Goal: Task Accomplishment & Management: Manage account settings

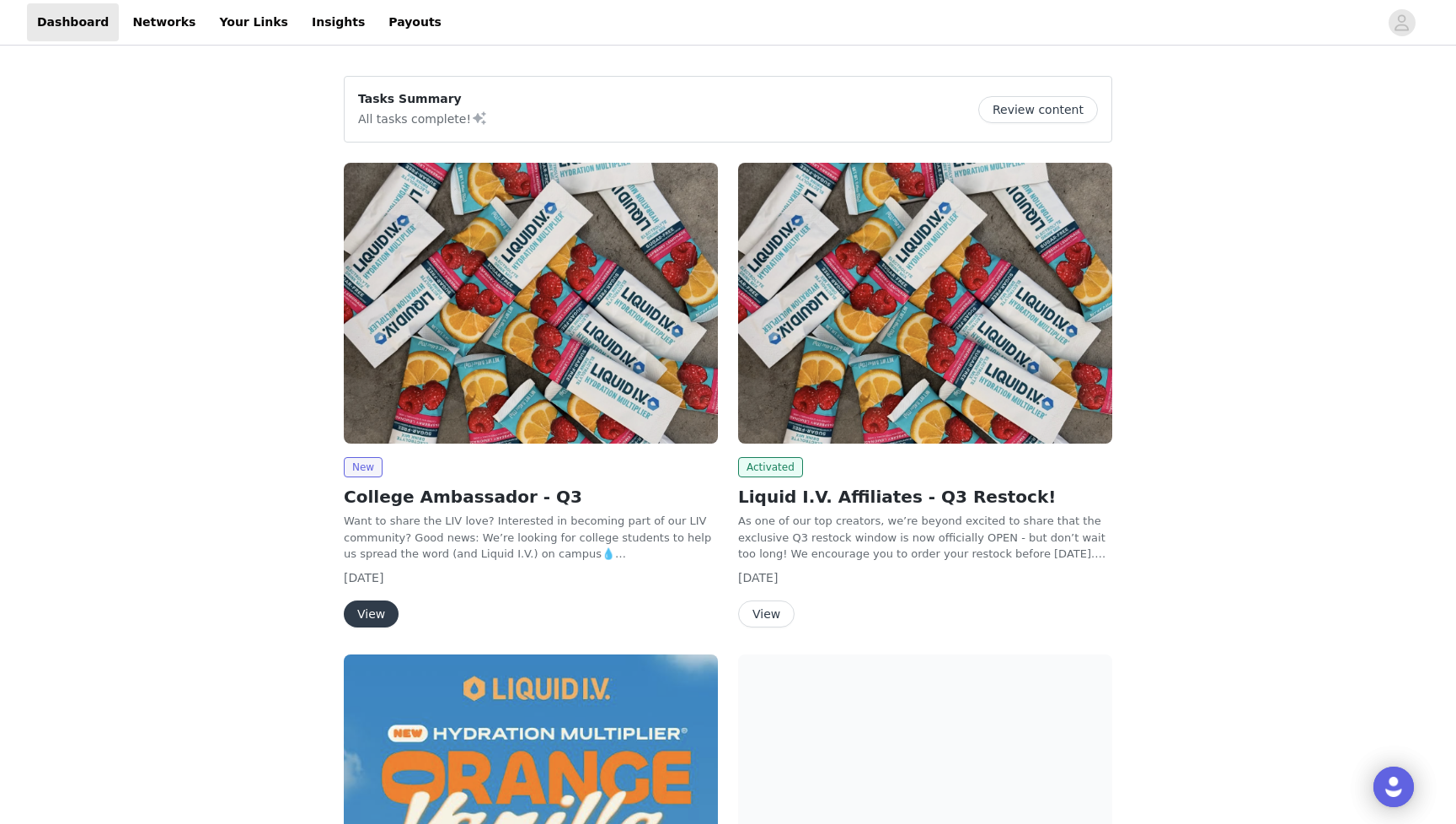
click at [1017, 106] on button "Review content" at bounding box center [1038, 110] width 119 height 27
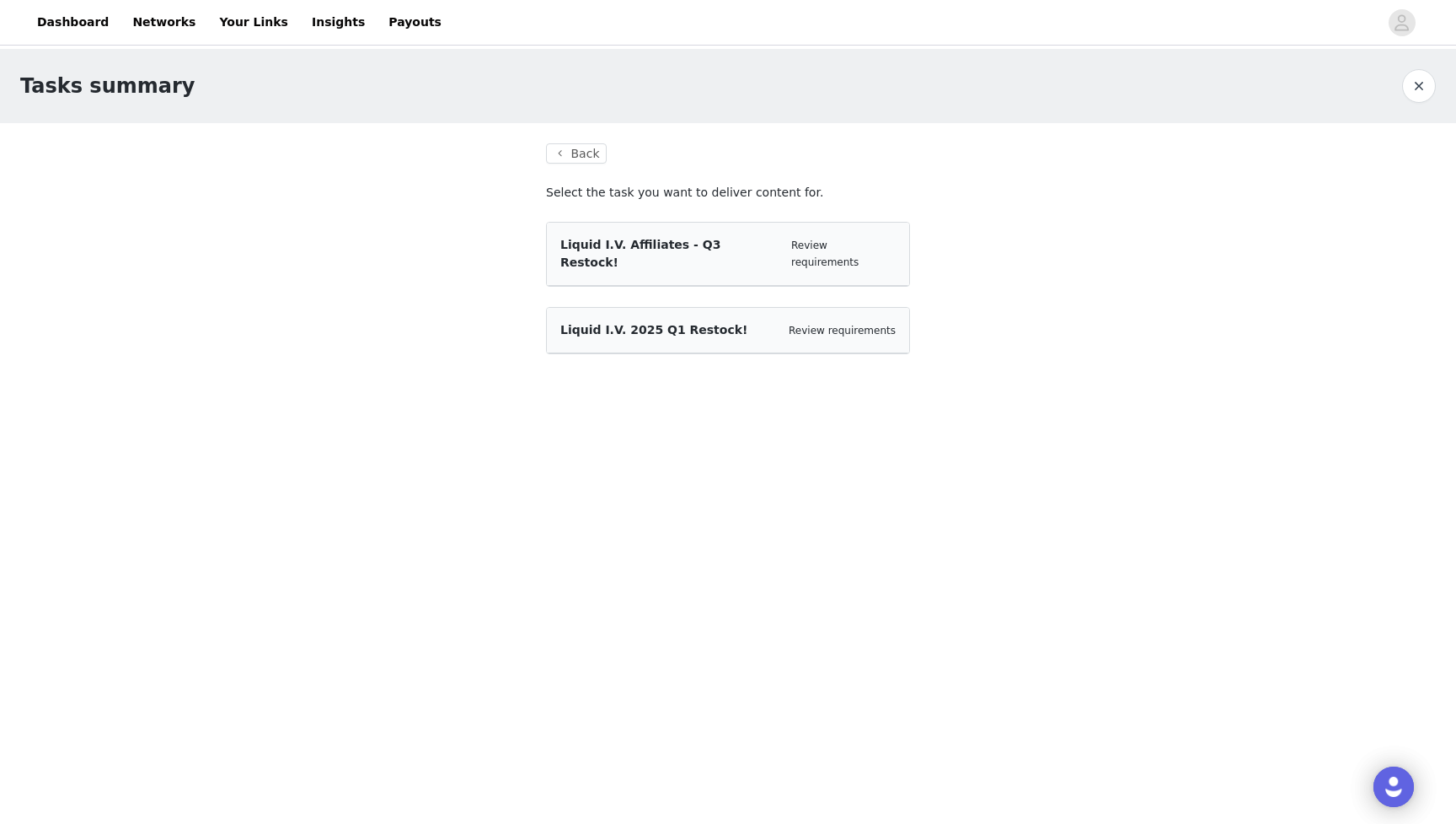
click at [759, 250] on div "Liquid I.V. Affiliates - Q3 Restock! Review requirements" at bounding box center [728, 254] width 335 height 35
click at [698, 252] on div "Liquid I.V. Affiliates - Q3 Restock!" at bounding box center [669, 254] width 218 height 35
click at [670, 240] on span "Liquid I.V. Affiliates - Q3 Restock!" at bounding box center [640, 254] width 161 height 32
click at [841, 240] on link "Review requirements" at bounding box center [824, 254] width 68 height 29
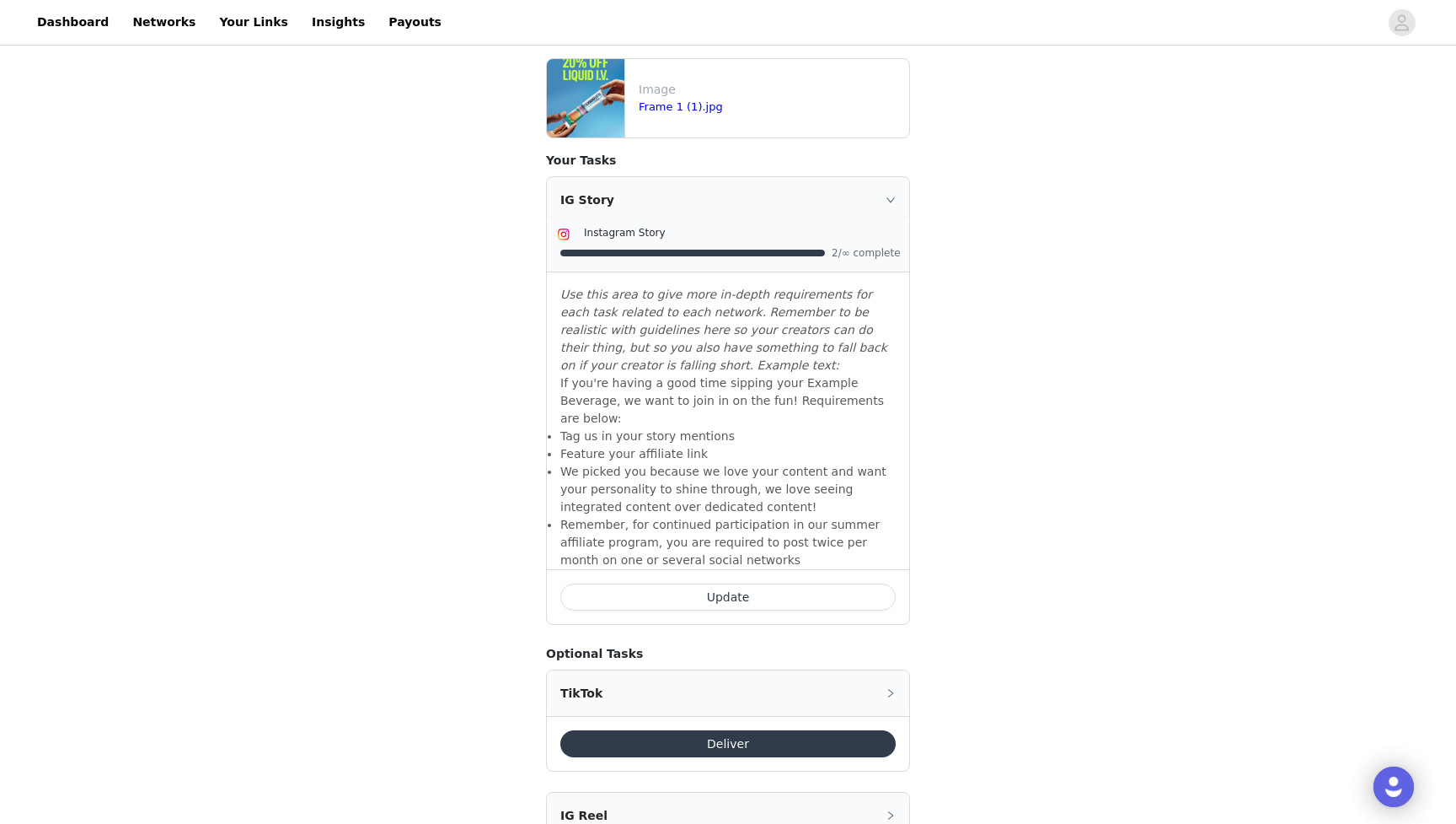
scroll to position [649, 0]
click at [893, 196] on icon "icon: right" at bounding box center [891, 200] width 11 height 11
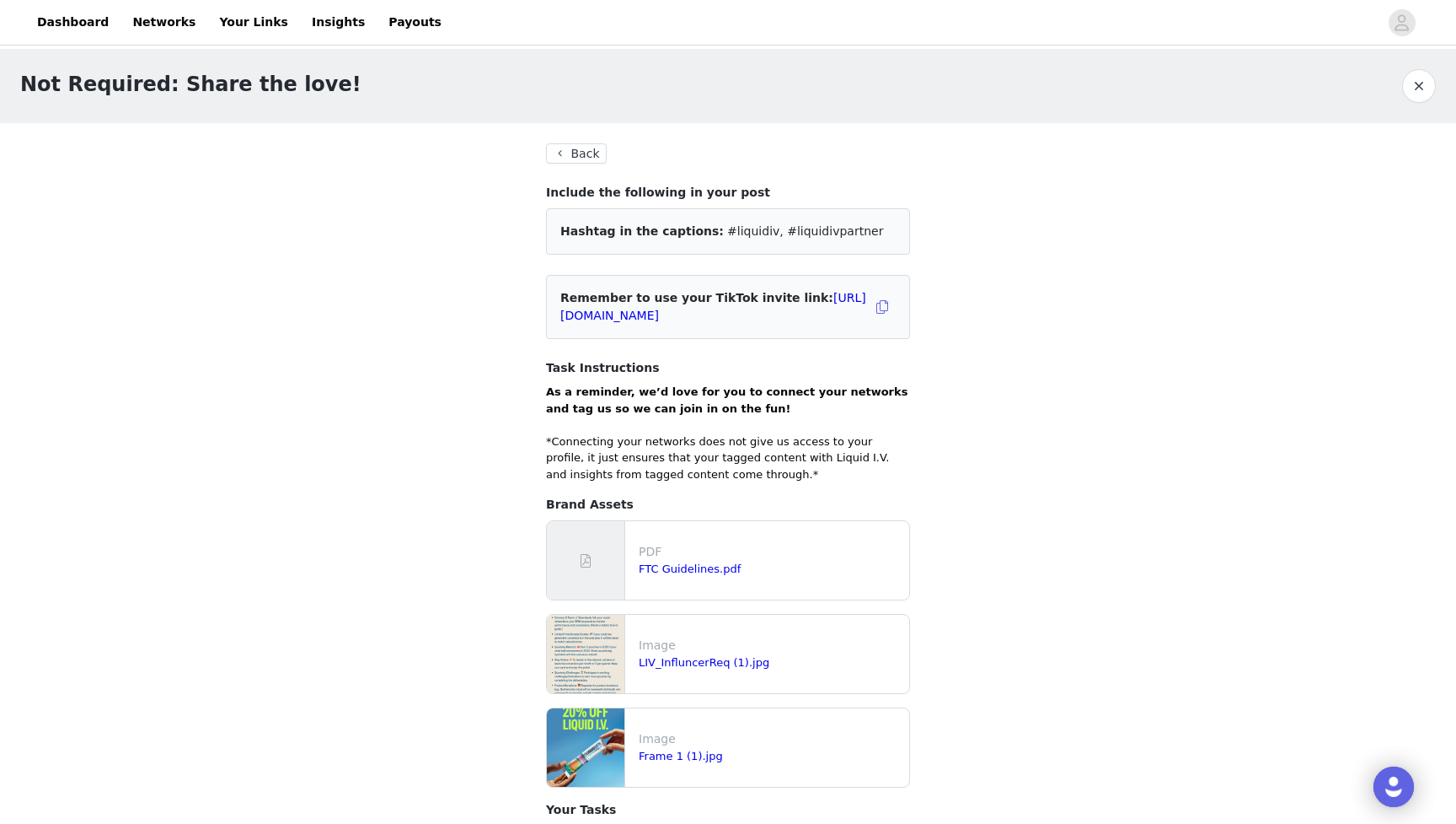
scroll to position [0, 0]
click at [573, 152] on button "Back" at bounding box center [576, 153] width 61 height 20
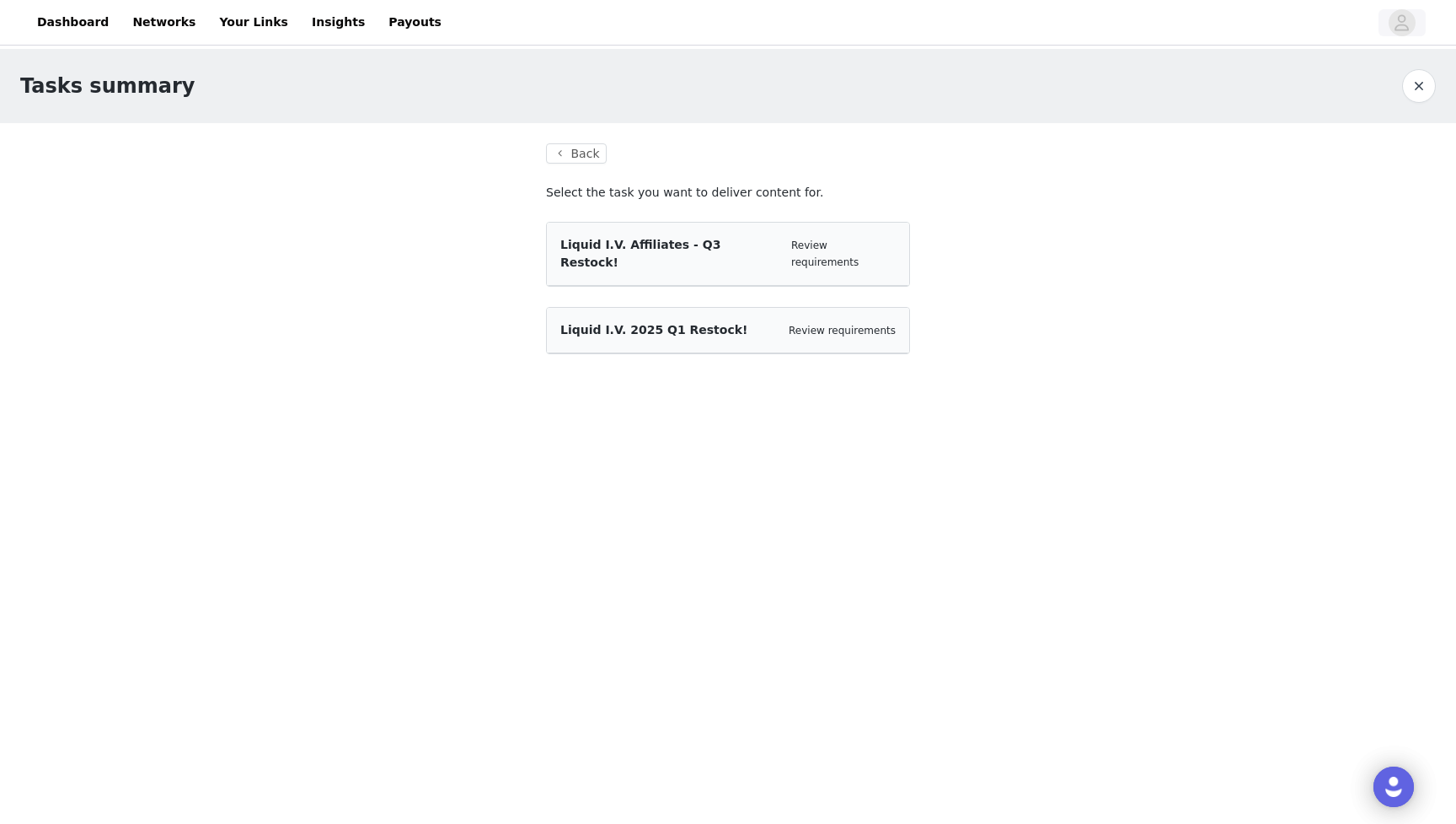
click at [1408, 18] on icon "avatar" at bounding box center [1402, 23] width 16 height 27
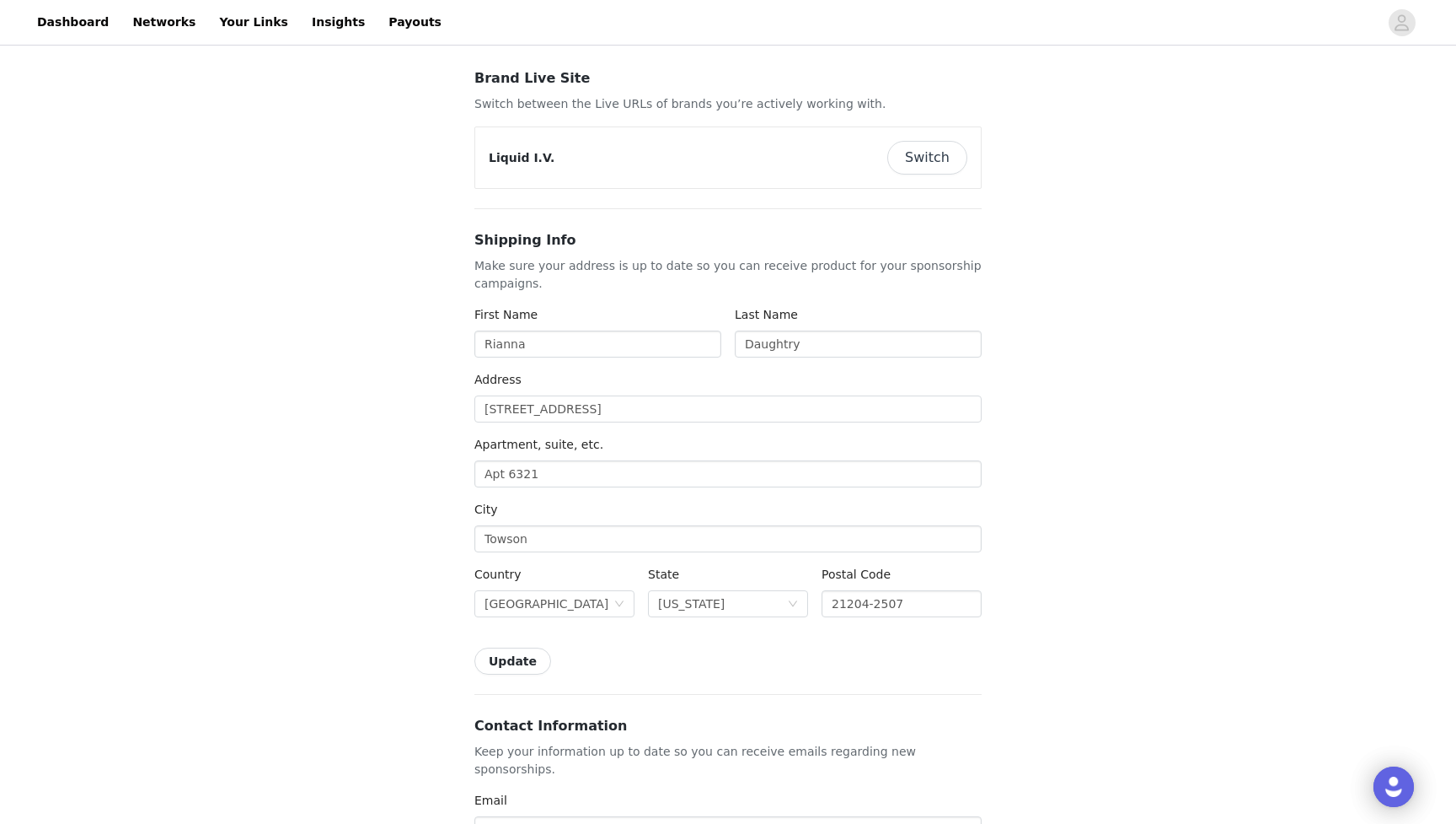
scroll to position [94, 0]
click at [932, 158] on button "Switch" at bounding box center [927, 156] width 80 height 33
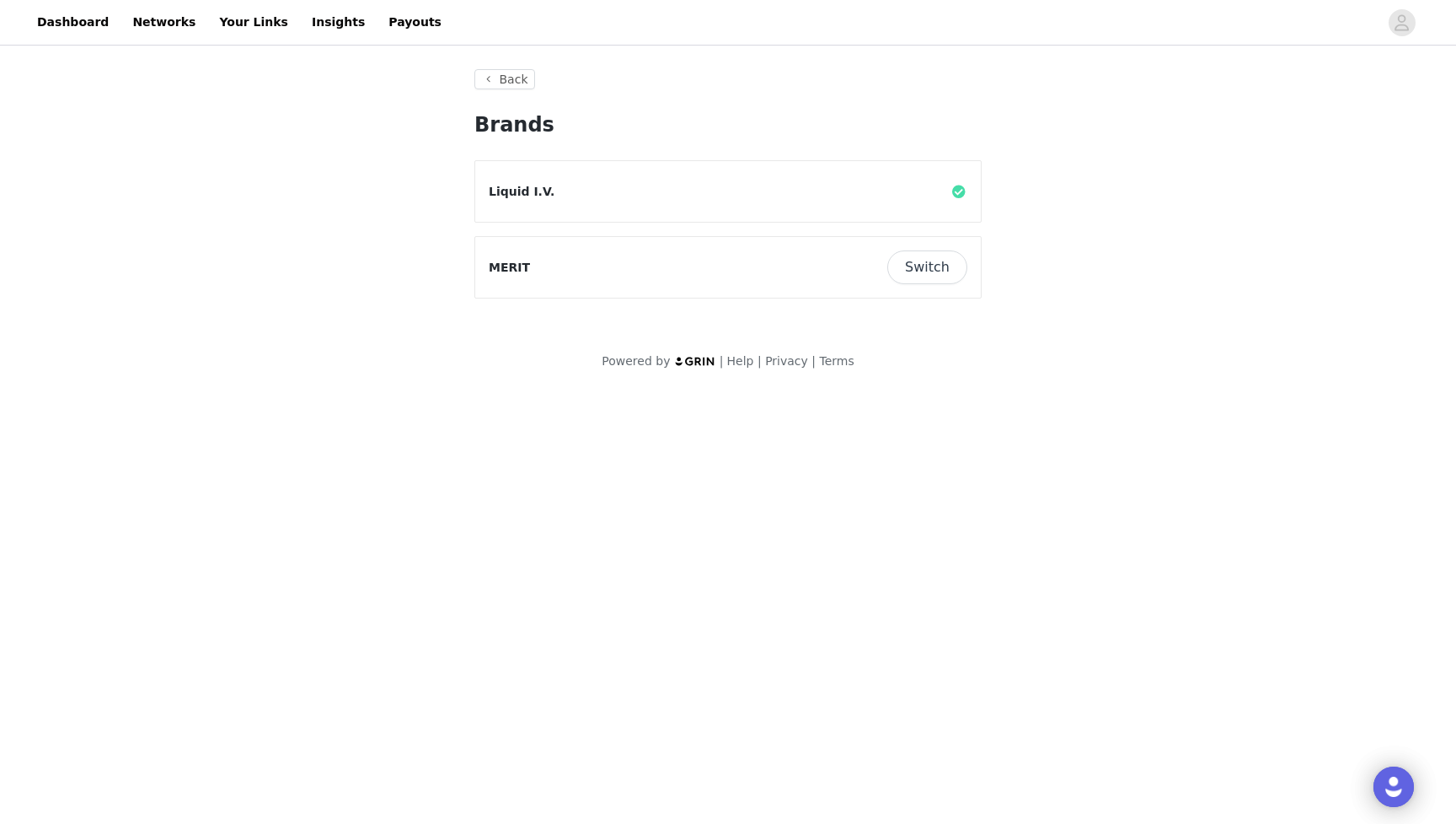
scroll to position [0, 0]
click at [939, 193] on div "Liquid I.V." at bounding box center [728, 191] width 479 height 33
click at [490, 80] on button "Back" at bounding box center [504, 79] width 61 height 20
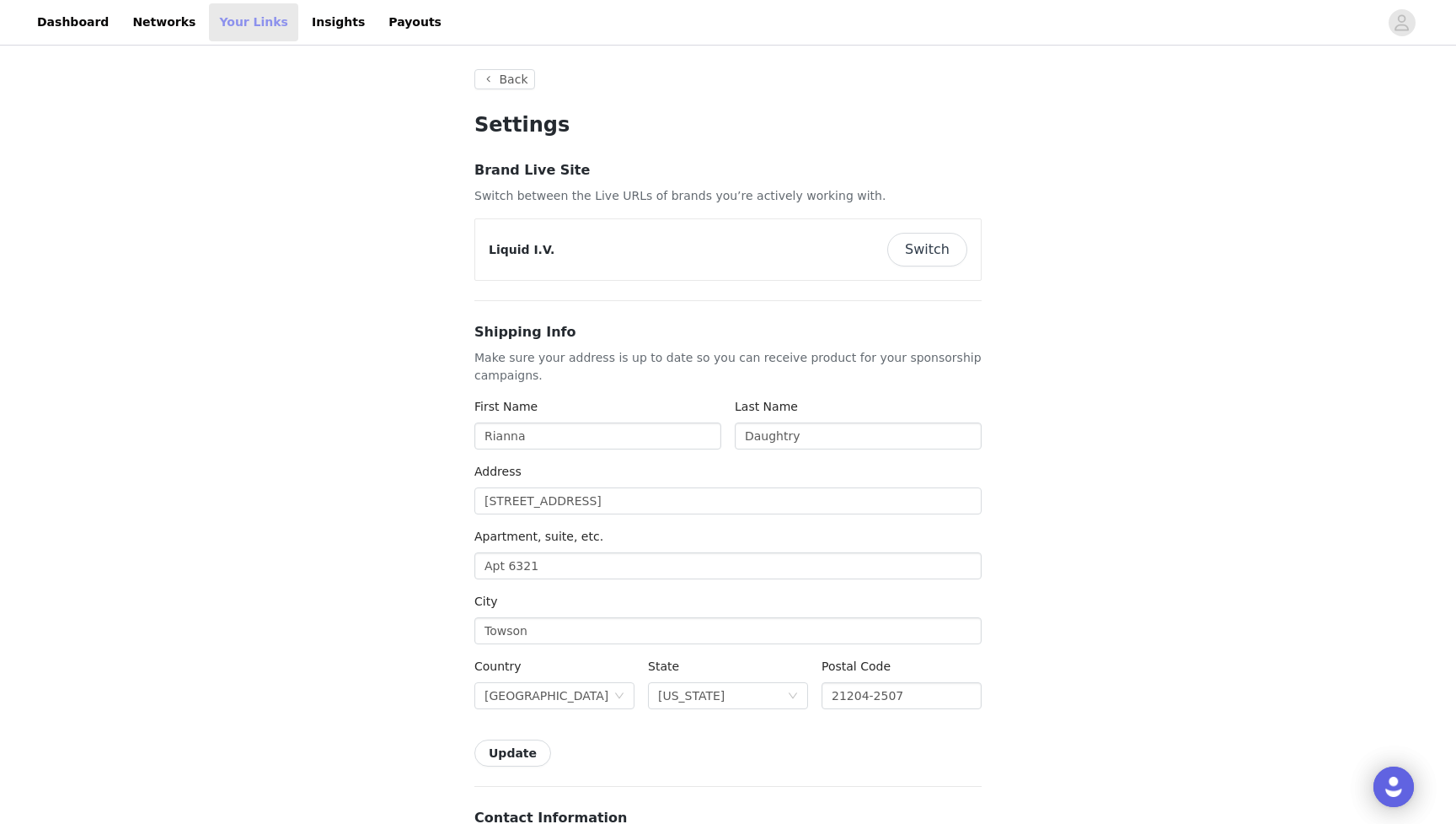
click at [226, 20] on link "Your Links" at bounding box center [253, 22] width 89 height 38
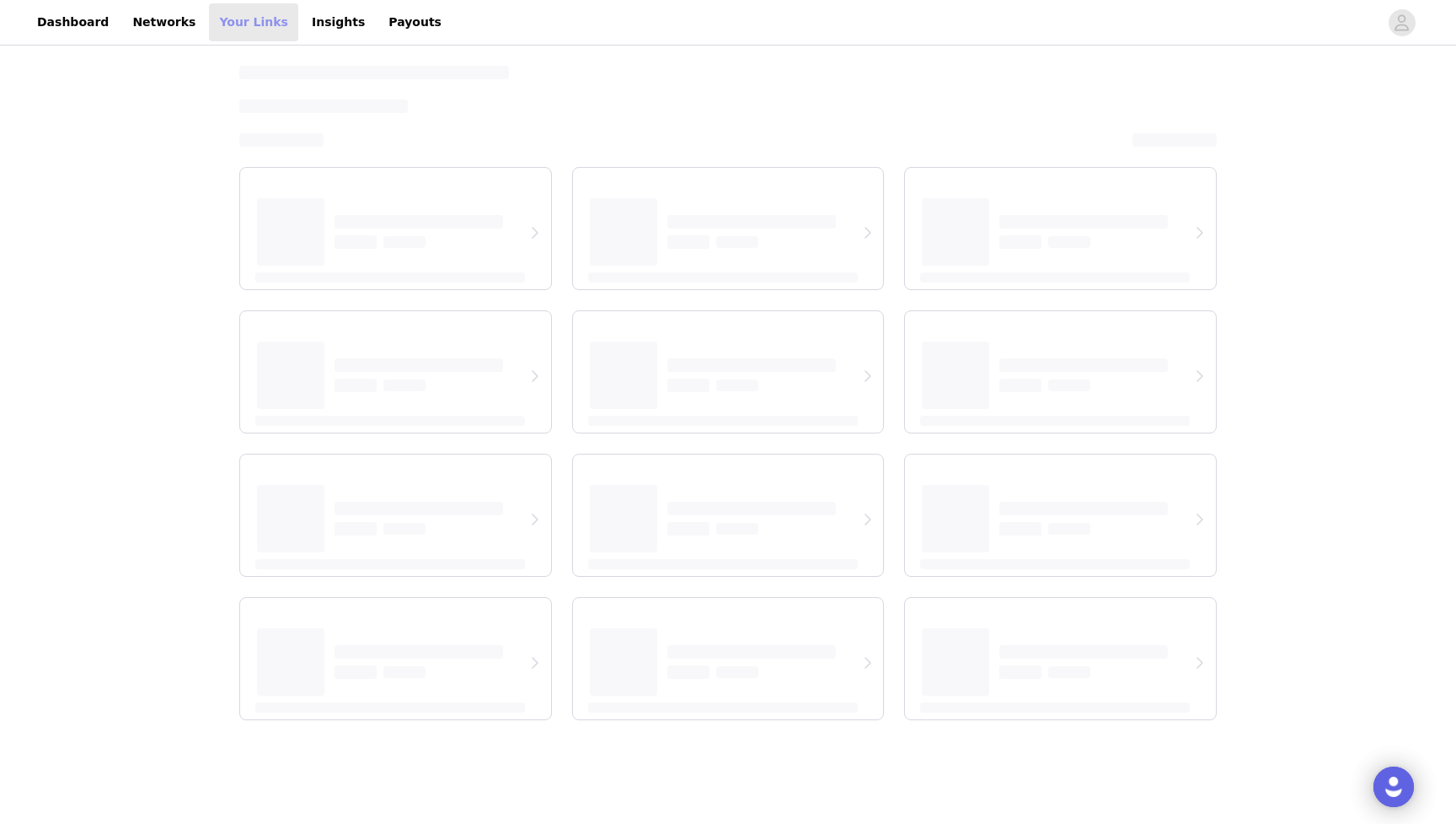
select select "12"
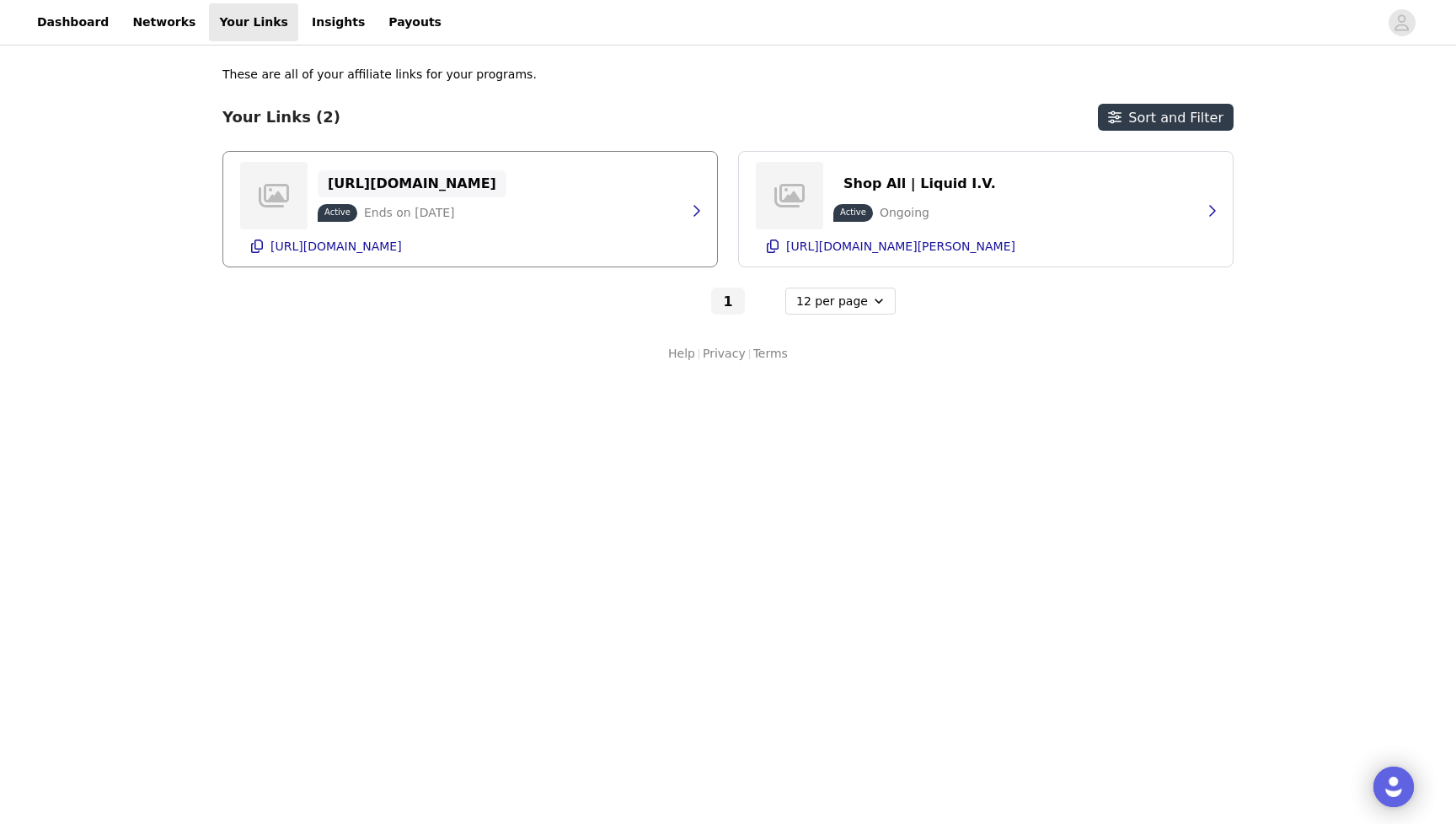
click at [418, 176] on p "[URL][DOMAIN_NAME]" at bounding box center [412, 183] width 168 height 16
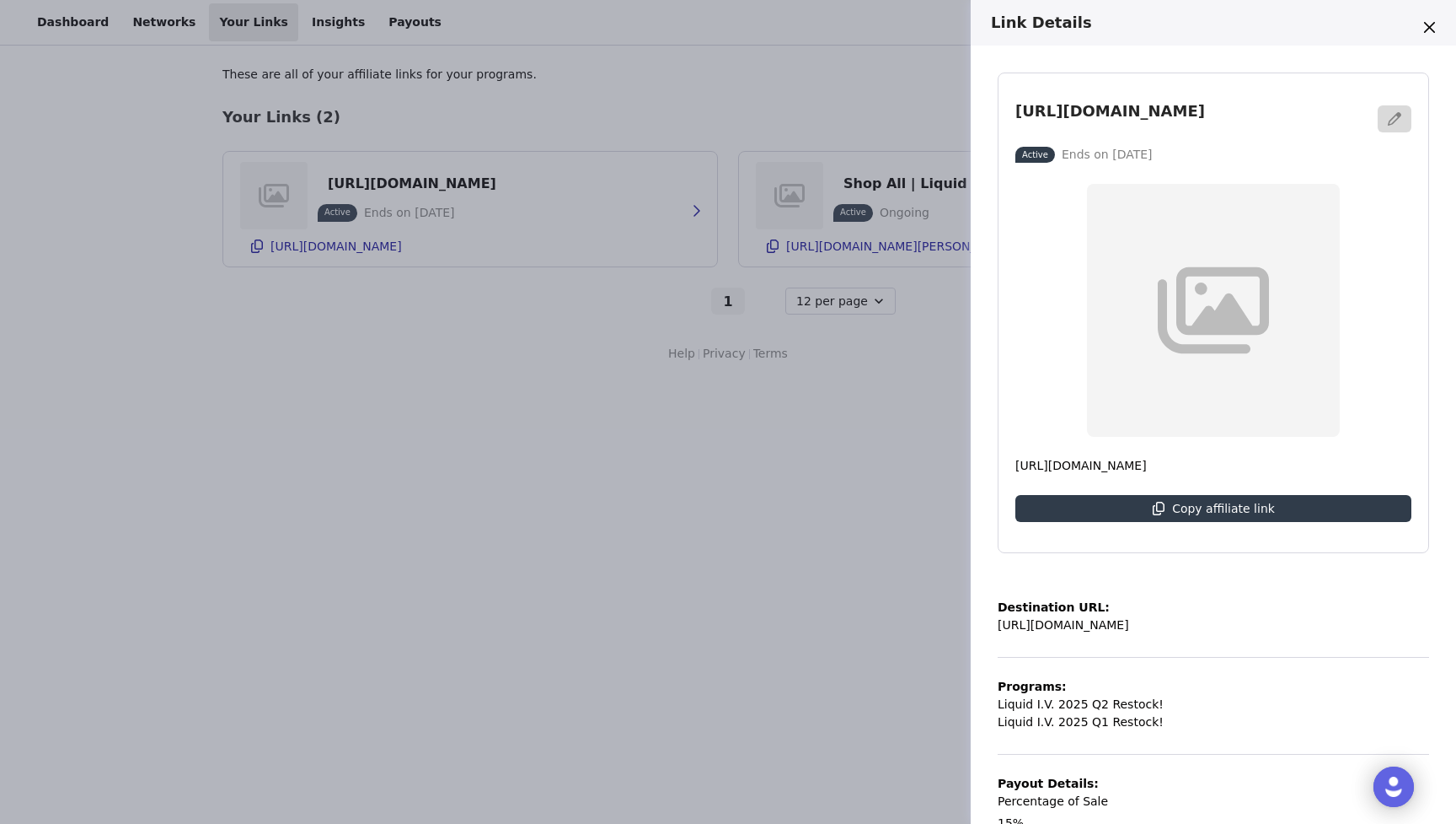
click at [438, 361] on div "Link Details [URL][DOMAIN_NAME] Active Ends on [DATE] [URL][DOMAIN_NAME] Copy a…" at bounding box center [728, 412] width 1456 height 824
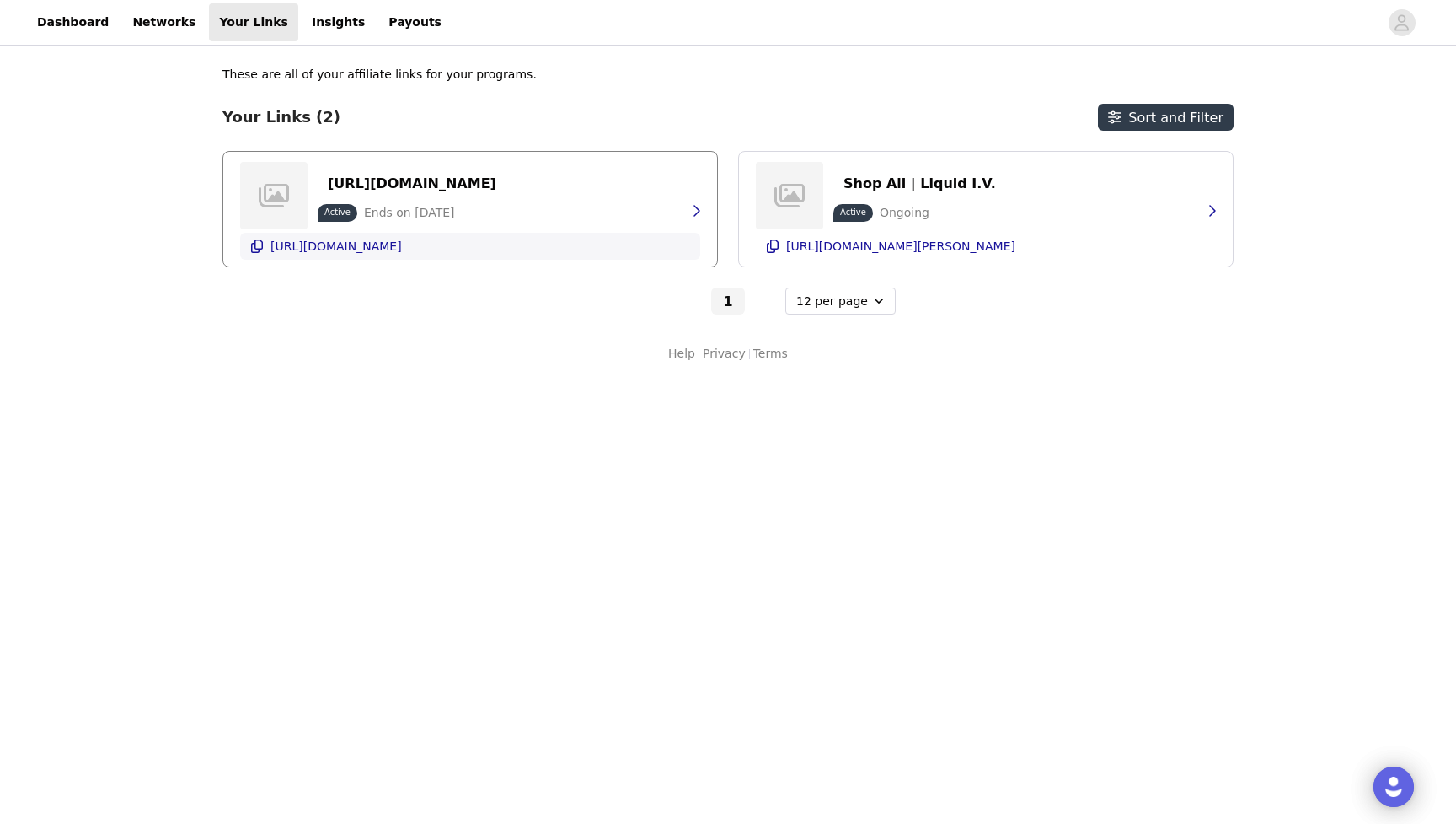
click at [568, 247] on button "[URL][DOMAIN_NAME]" at bounding box center [470, 246] width 460 height 27
click at [75, 7] on link "Dashboard" at bounding box center [73, 22] width 92 height 38
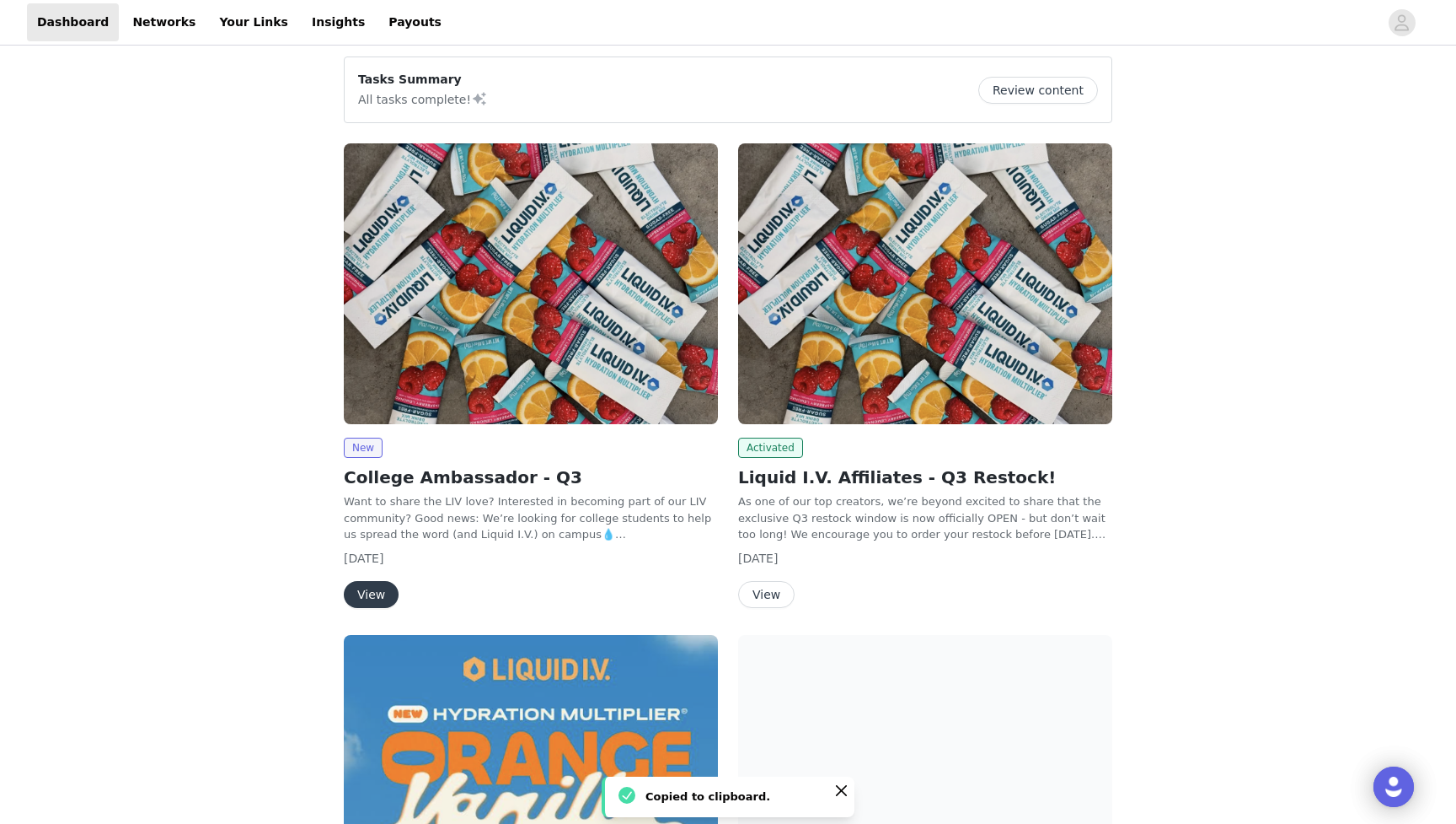
scroll to position [20, 0]
click at [1020, 82] on button "Review content" at bounding box center [1038, 89] width 119 height 27
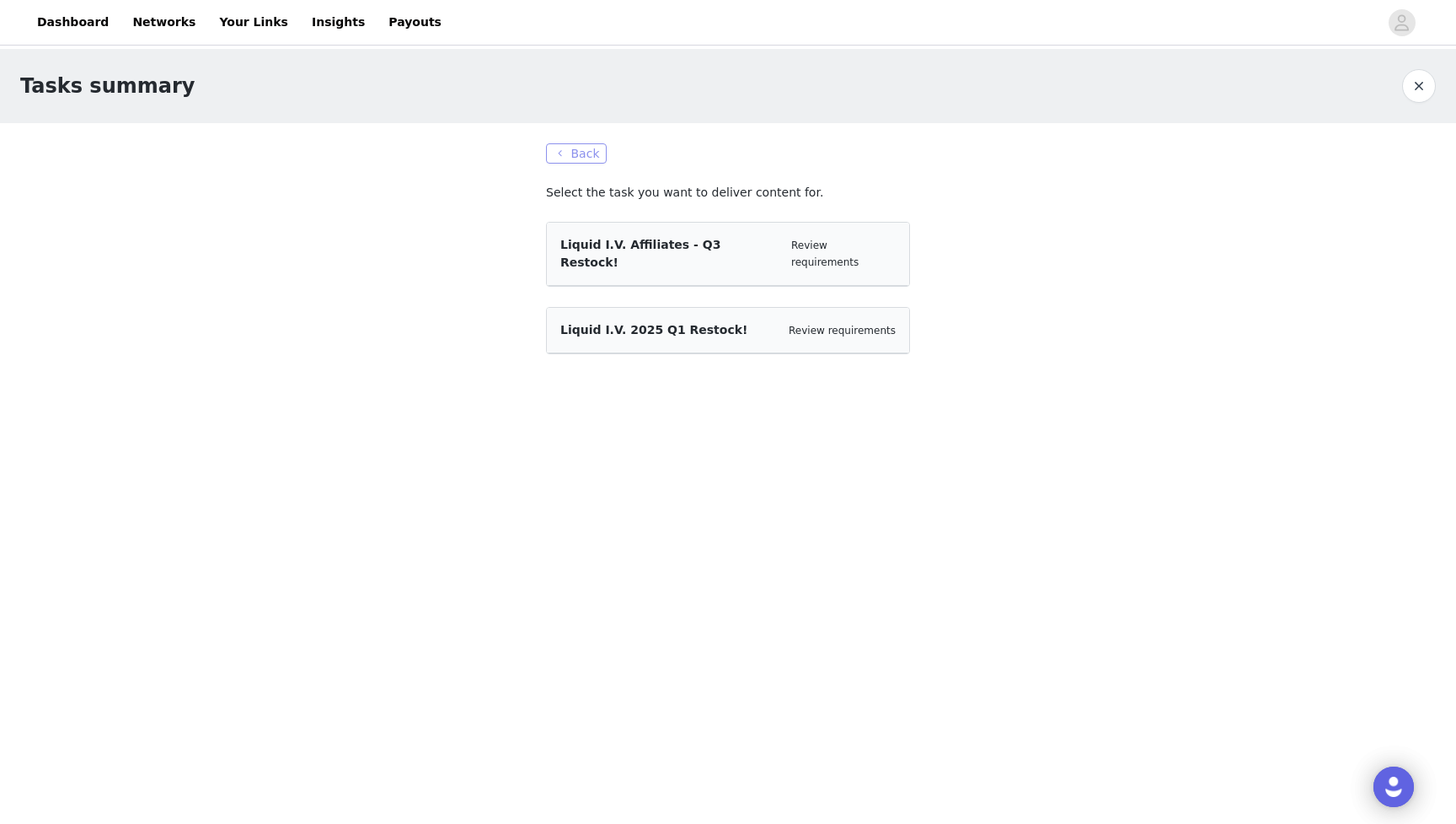
click at [581, 158] on button "Back" at bounding box center [576, 153] width 61 height 20
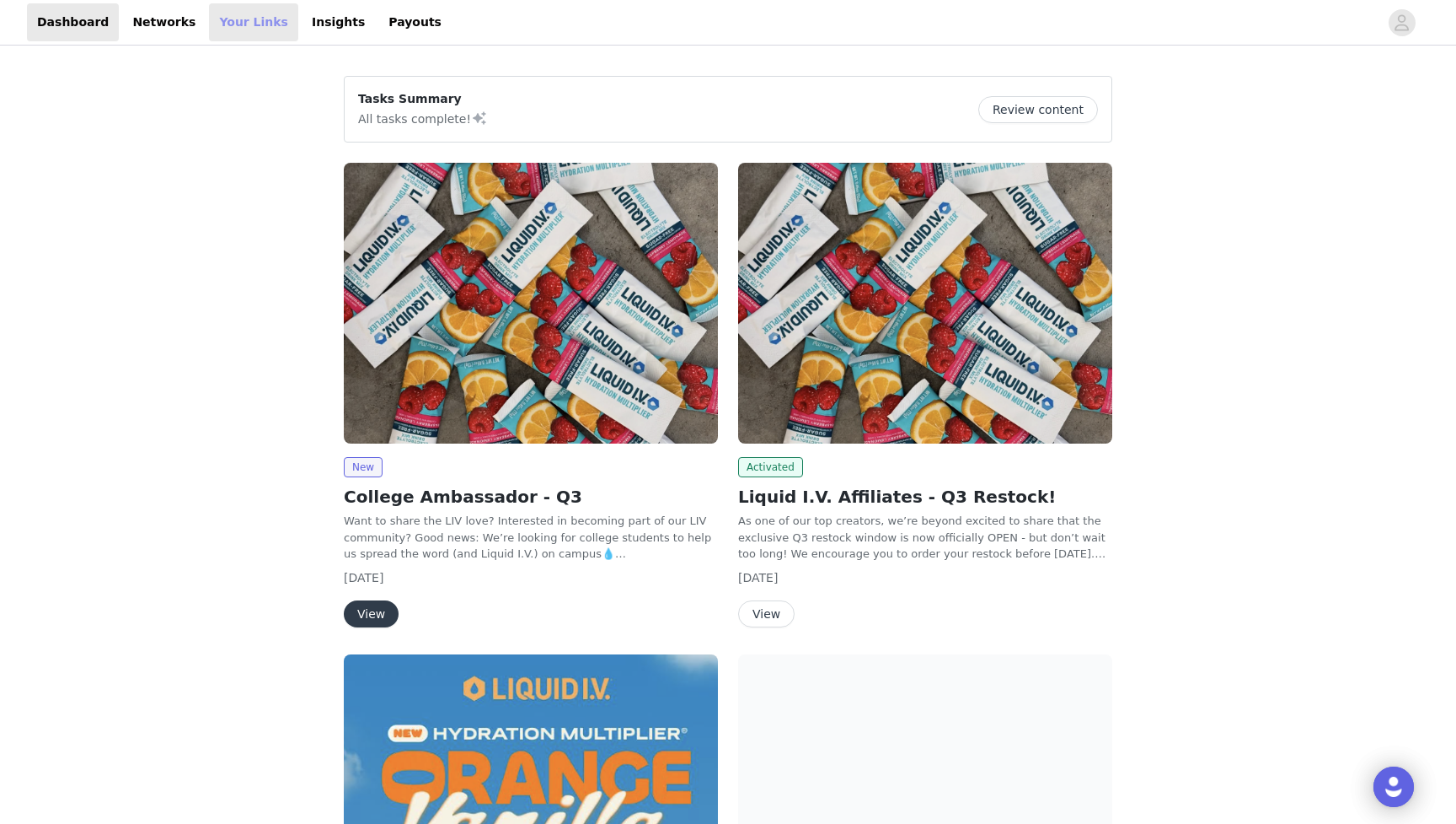
click at [220, 33] on link "Your Links" at bounding box center [253, 22] width 89 height 38
select select "12"
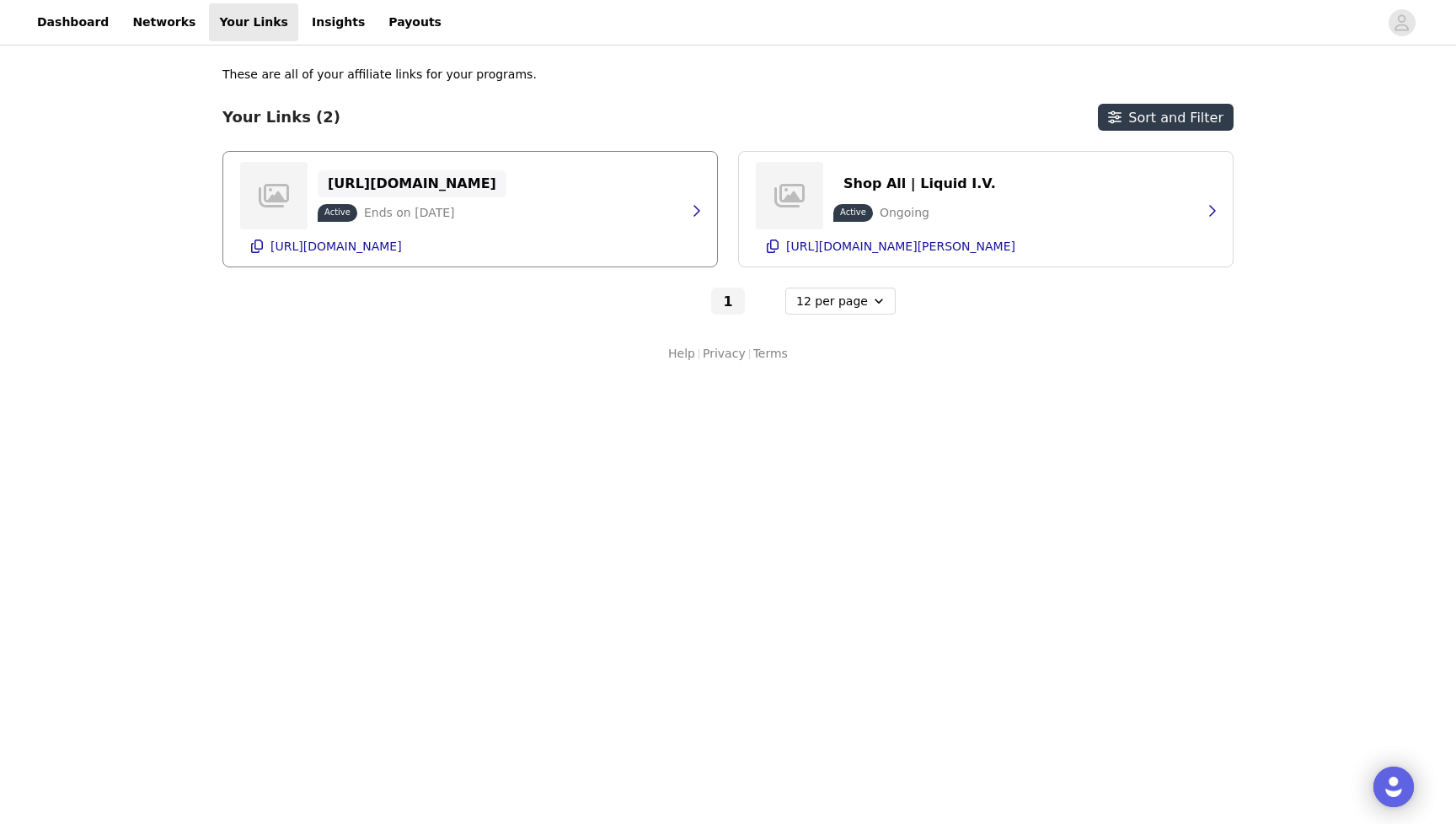
click at [384, 190] on p "[URL][DOMAIN_NAME]" at bounding box center [412, 183] width 168 height 16
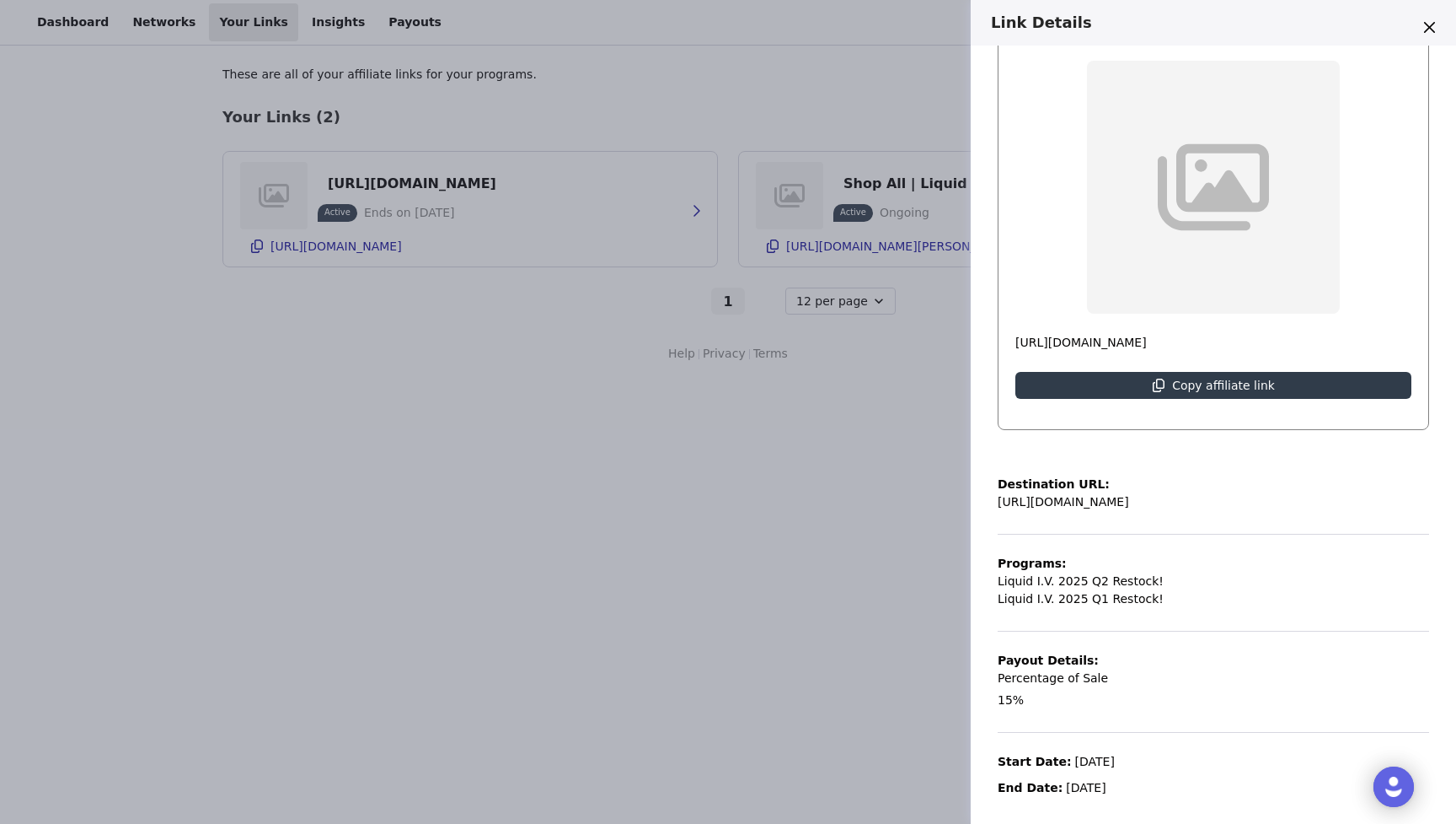
scroll to position [140, 0]
click at [1426, 34] on button "Close" at bounding box center [1429, 26] width 27 height 27
